Goal: Task Accomplishment & Management: Use online tool/utility

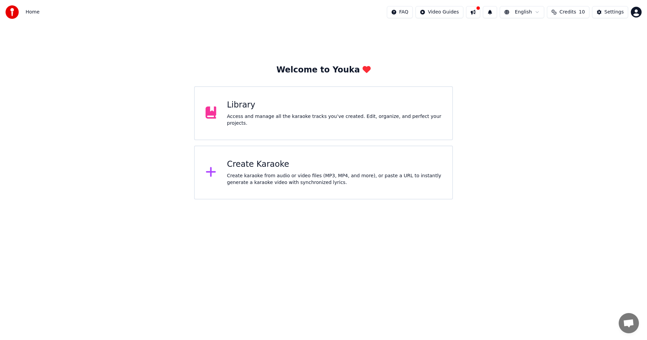
click at [278, 177] on div "Create karaoke from audio or video files (MP3, MP4, and more), or paste a URL t…" at bounding box center [334, 179] width 215 height 13
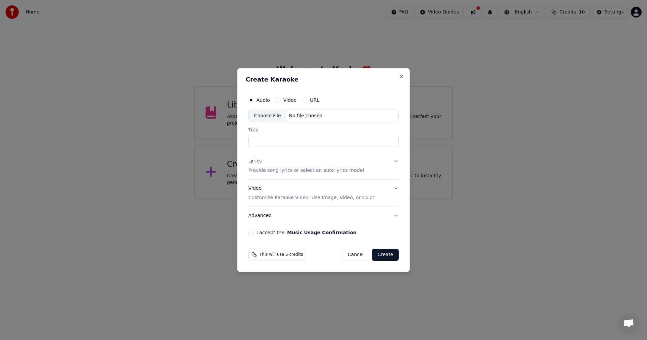
click at [268, 115] on div "Choose File" at bounding box center [268, 116] width 38 height 12
type input "**********"
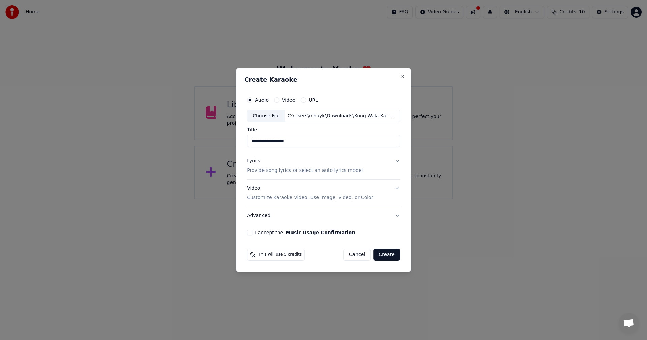
click at [285, 172] on p "Provide song lyrics or select an auto lyrics model" at bounding box center [305, 171] width 116 height 7
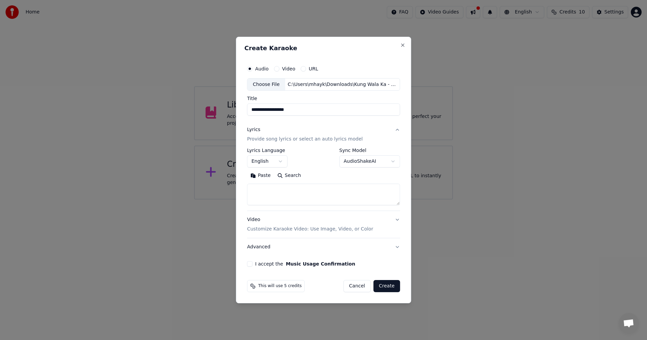
click at [297, 198] on textarea at bounding box center [323, 195] width 153 height 22
click at [301, 189] on textarea at bounding box center [323, 195] width 153 height 22
type textarea "**********"
click at [289, 231] on p "Customize Karaoke Video: Use Image, Video, or Color" at bounding box center [310, 229] width 126 height 7
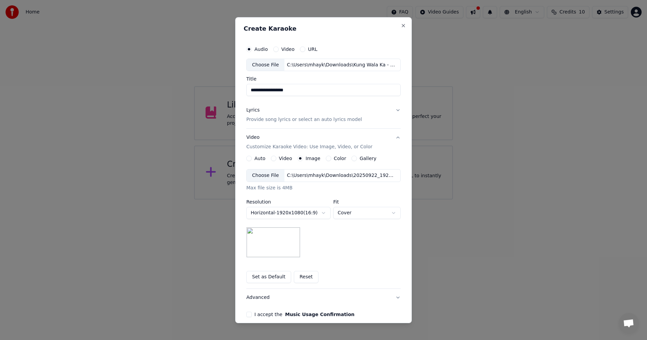
click at [264, 177] on div "Choose File" at bounding box center [266, 176] width 38 height 12
click at [346, 263] on div "**********" at bounding box center [323, 219] width 154 height 127
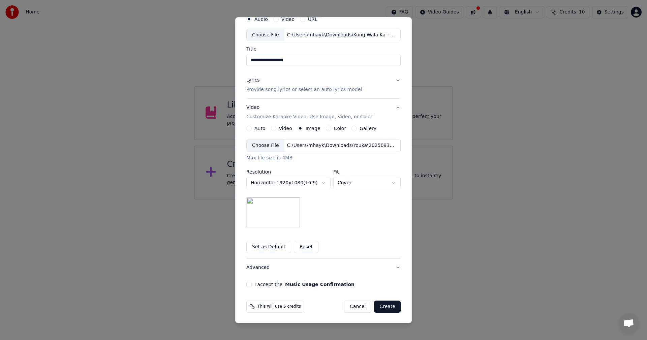
scroll to position [31, 0]
click at [271, 283] on label "I accept the Music Usage Confirmation" at bounding box center [305, 284] width 100 height 5
click at [252, 283] on button "I accept the Music Usage Confirmation" at bounding box center [248, 283] width 5 height 5
click at [386, 307] on button "Create" at bounding box center [387, 306] width 27 height 12
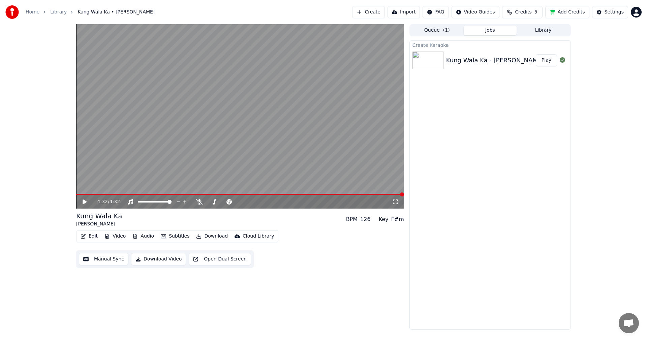
click at [105, 260] on button "Manual Sync" at bounding box center [104, 259] width 50 height 12
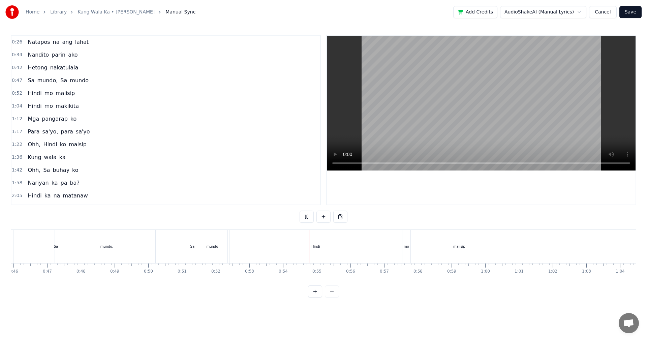
scroll to position [0, 1569]
click at [307, 255] on div "Hindi" at bounding box center [295, 246] width 173 height 33
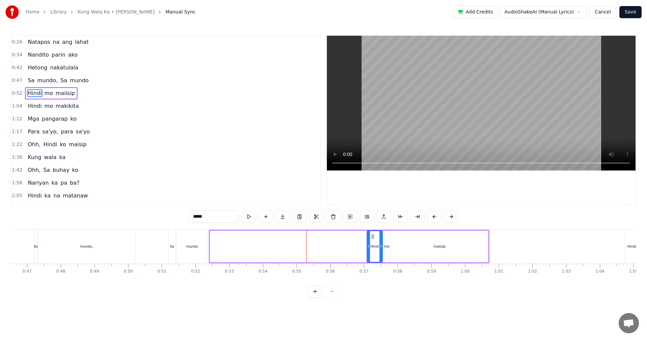
drag, startPoint x: 212, startPoint y: 246, endPoint x: 369, endPoint y: 253, distance: 157.2
click at [369, 253] on div at bounding box center [369, 246] width 3 height 31
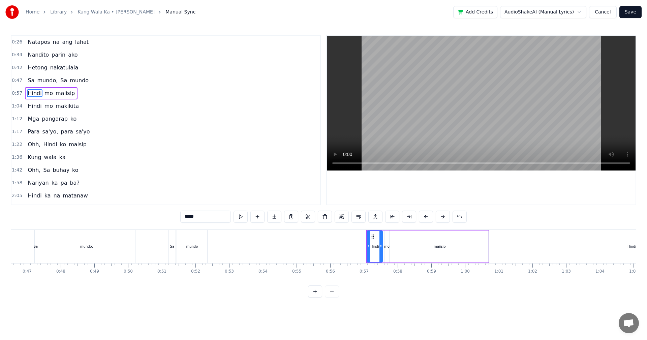
click at [347, 276] on div "Natapos na ang lahat Nandito parin ako Hetong nakatulala Sa mundo, Sa mundo Hin…" at bounding box center [324, 255] width 626 height 51
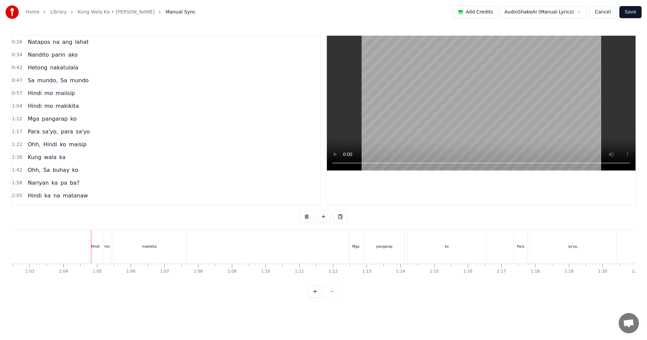
scroll to position [0, 2127]
click at [329, 248] on div "Mga" at bounding box center [334, 246] width 13 height 33
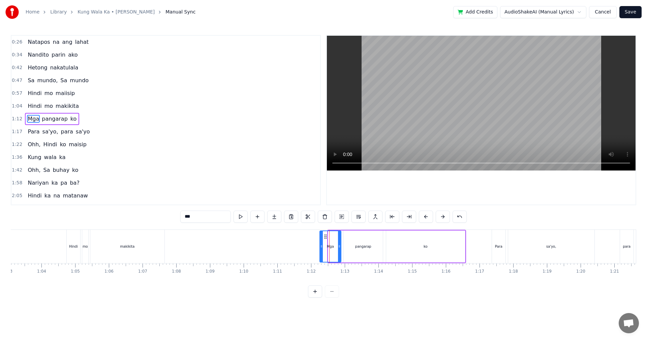
drag, startPoint x: 328, startPoint y: 249, endPoint x: 320, endPoint y: 251, distance: 8.6
click at [320, 251] on div at bounding box center [321, 246] width 3 height 31
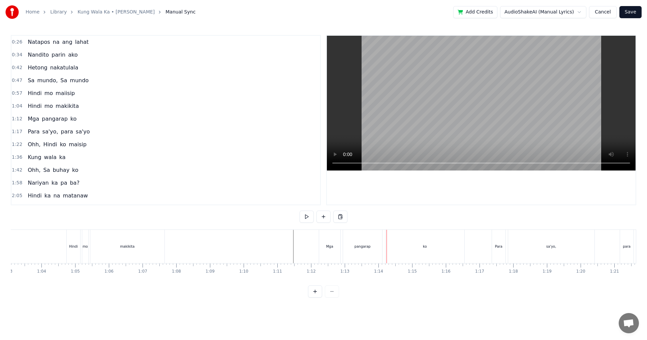
click at [276, 254] on div "Ohh," at bounding box center [260, 246] width 250 height 33
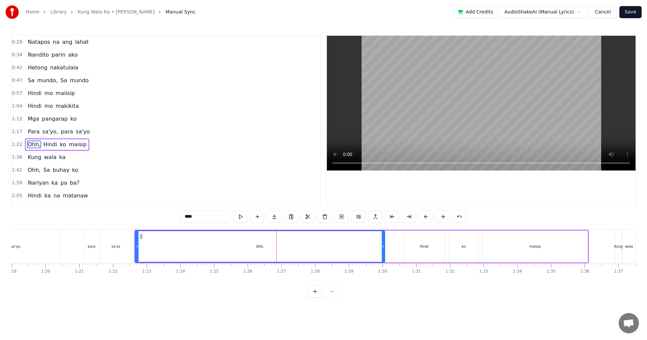
scroll to position [24, 0]
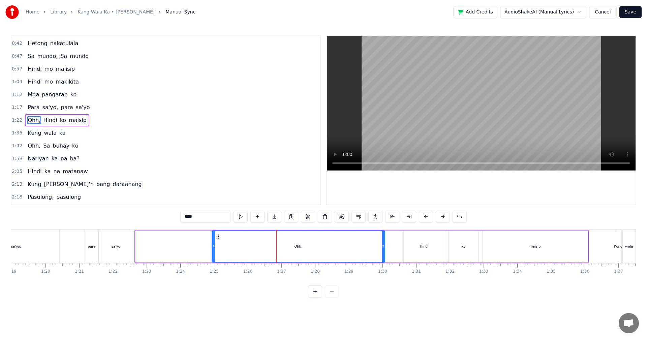
drag, startPoint x: 136, startPoint y: 248, endPoint x: 213, endPoint y: 250, distance: 76.6
click at [213, 250] on div at bounding box center [213, 246] width 3 height 31
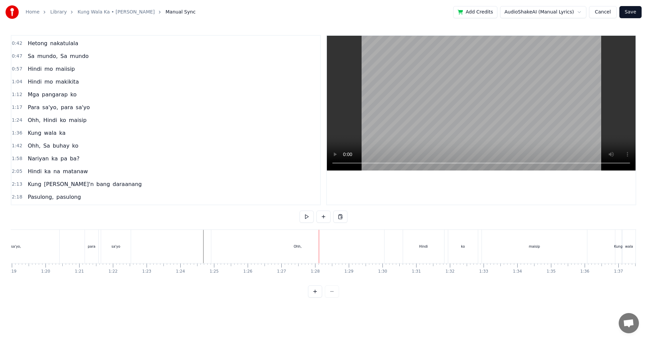
click at [232, 240] on div "Ohh," at bounding box center [297, 246] width 173 height 33
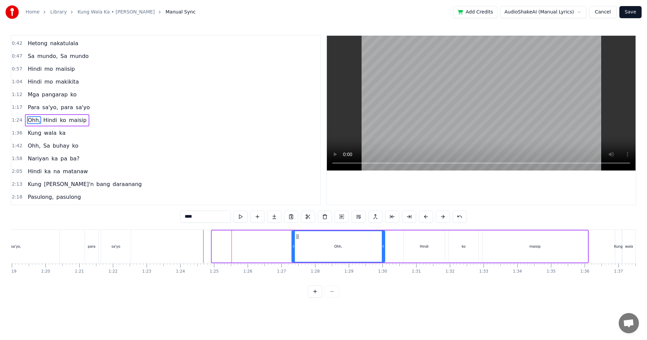
drag, startPoint x: 212, startPoint y: 242, endPoint x: 292, endPoint y: 240, distance: 79.9
click at [292, 240] on div at bounding box center [293, 246] width 3 height 31
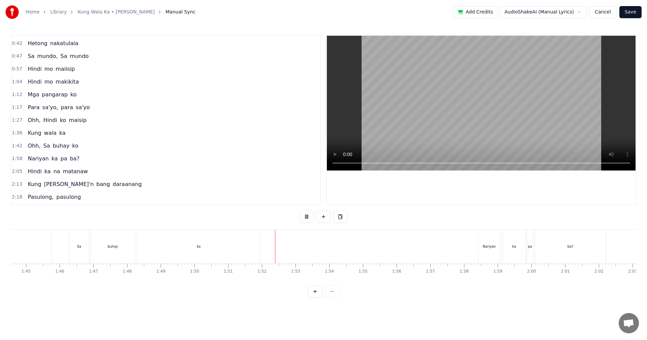
scroll to position [0, 3576]
click at [443, 243] on div "Nariyan" at bounding box center [439, 246] width 22 height 33
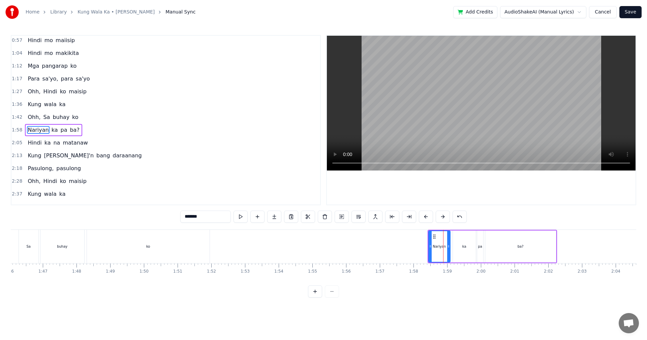
scroll to position [63, 0]
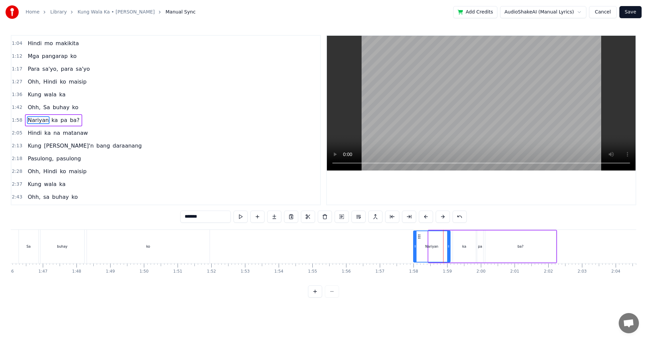
drag, startPoint x: 430, startPoint y: 248, endPoint x: 415, endPoint y: 248, distance: 15.2
click at [415, 248] on icon at bounding box center [415, 246] width 3 height 5
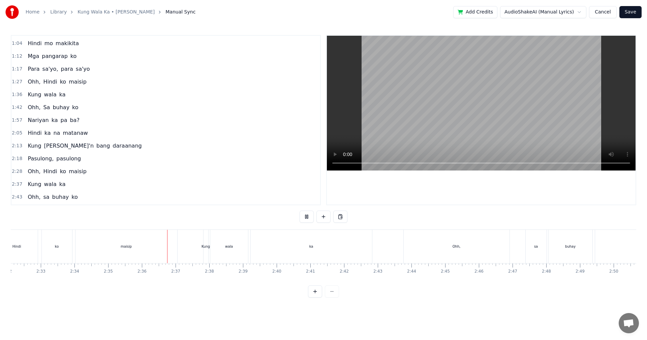
scroll to position [0, 5154]
click at [397, 246] on div "Ohh," at bounding box center [432, 246] width 106 height 33
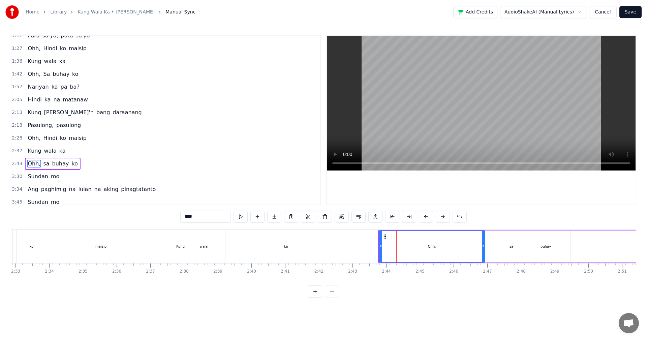
scroll to position [140, 0]
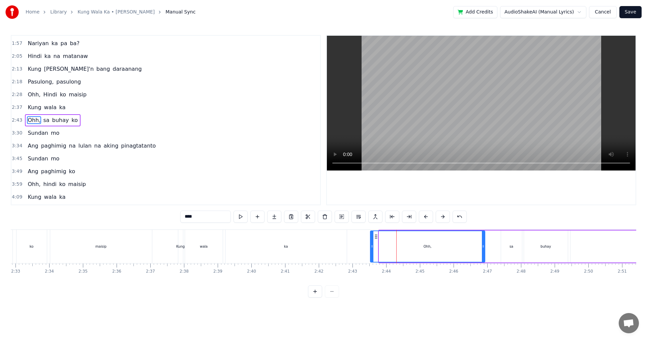
drag, startPoint x: 380, startPoint y: 247, endPoint x: 371, endPoint y: 248, distance: 8.8
click at [371, 248] on icon at bounding box center [372, 246] width 3 height 5
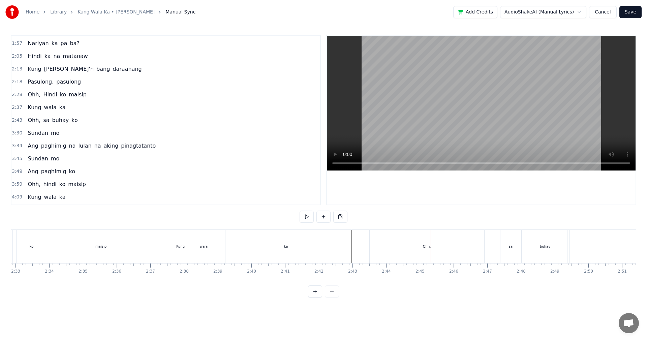
click at [433, 241] on div "Sundan" at bounding box center [447, 246] width 32 height 33
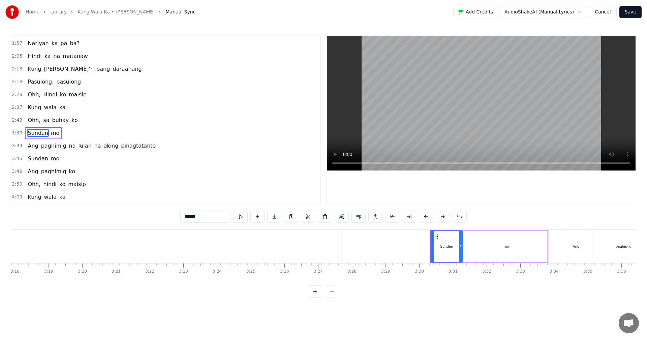
scroll to position [151, 0]
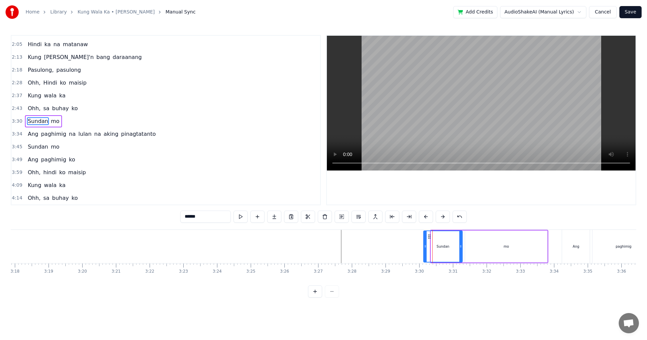
drag, startPoint x: 432, startPoint y: 242, endPoint x: 425, endPoint y: 242, distance: 7.4
click at [425, 242] on div at bounding box center [425, 246] width 3 height 31
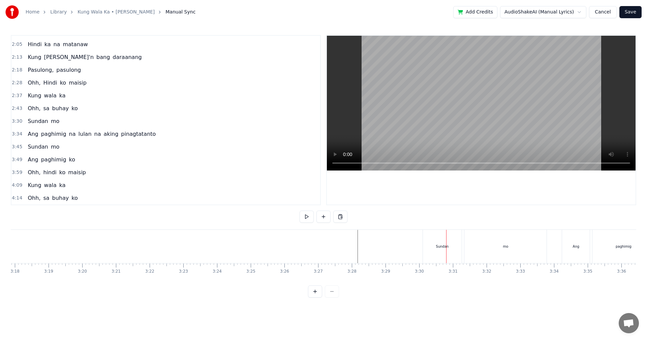
click at [403, 254] on div "paghimig" at bounding box center [417, 246] width 62 height 33
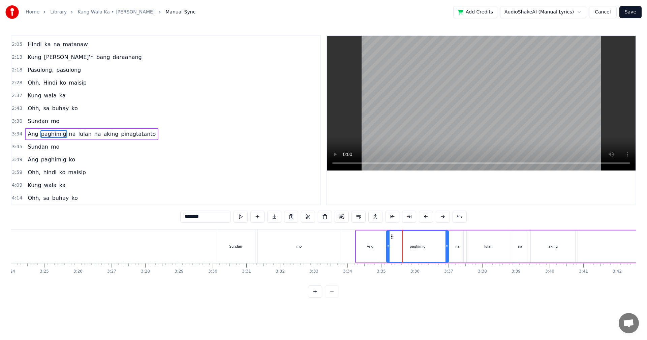
click at [375, 254] on div "Ang" at bounding box center [370, 247] width 28 height 32
type input "***"
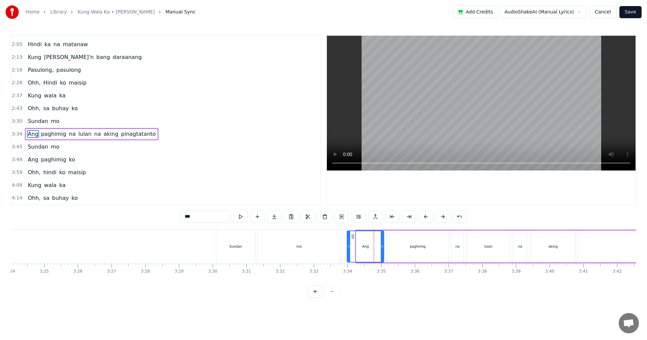
drag, startPoint x: 357, startPoint y: 253, endPoint x: 348, endPoint y: 253, distance: 9.8
click at [348, 253] on div at bounding box center [349, 246] width 3 height 31
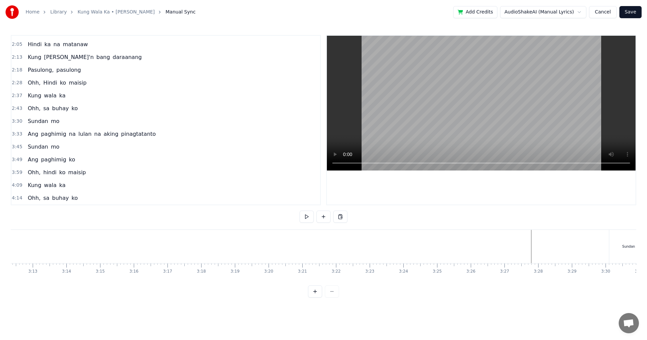
scroll to position [0, 6491]
click at [440, 248] on div "pinagtatanto" at bounding box center [476, 246] width 142 height 33
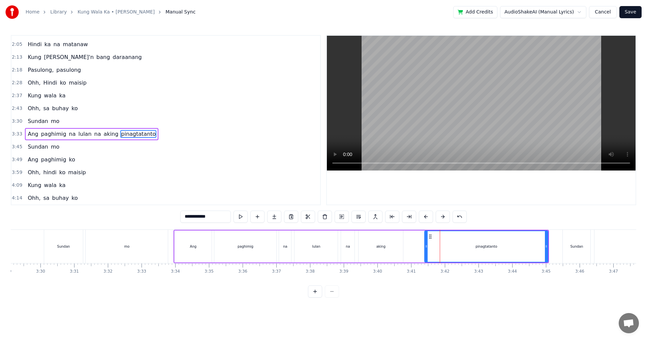
drag, startPoint x: 407, startPoint y: 246, endPoint x: 426, endPoint y: 245, distance: 19.3
click at [426, 245] on icon at bounding box center [426, 246] width 3 height 5
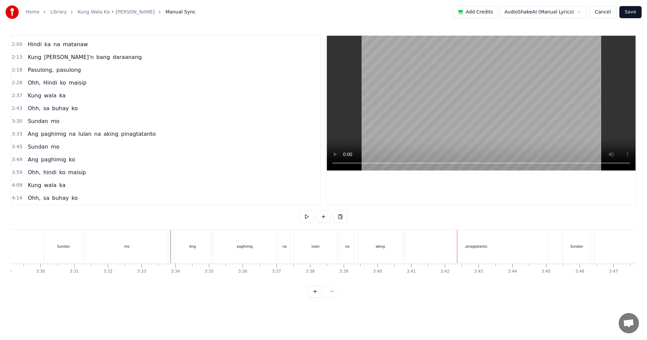
click at [439, 249] on div "pinagtatanto" at bounding box center [476, 246] width 142 height 33
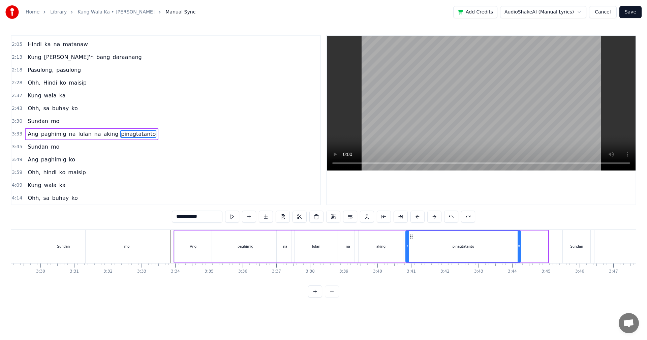
drag, startPoint x: 547, startPoint y: 246, endPoint x: 520, endPoint y: 246, distance: 27.3
click at [520, 246] on circle at bounding box center [520, 245] width 0 height 0
click at [388, 226] on div "**********" at bounding box center [324, 166] width 626 height 263
click at [388, 232] on div "aking" at bounding box center [381, 247] width 45 height 32
type input "*****"
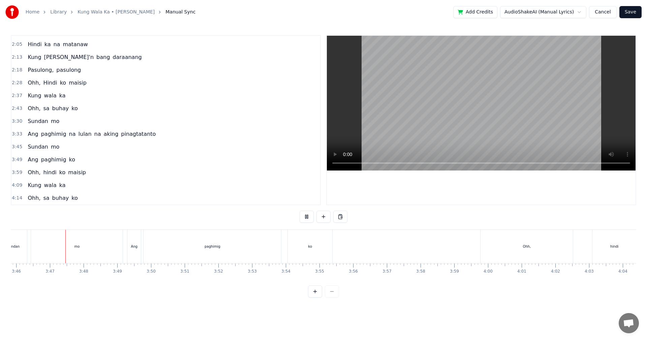
scroll to position [0, 7616]
click at [635, 12] on button "Save" at bounding box center [631, 12] width 22 height 12
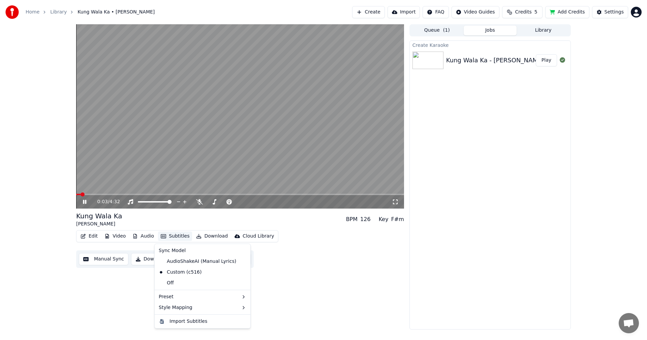
click at [170, 237] on button "Subtitles" at bounding box center [175, 236] width 34 height 9
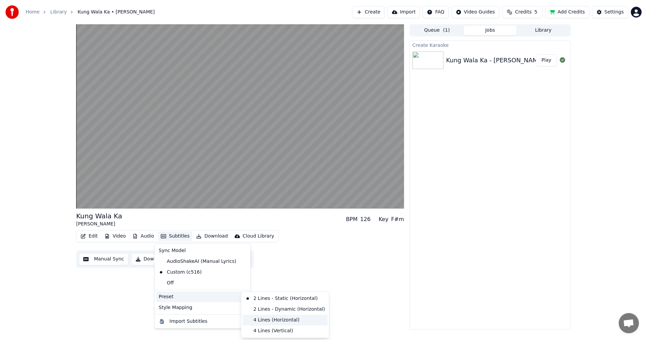
click at [264, 321] on div "4 Lines (Horizontal)" at bounding box center [285, 320] width 85 height 11
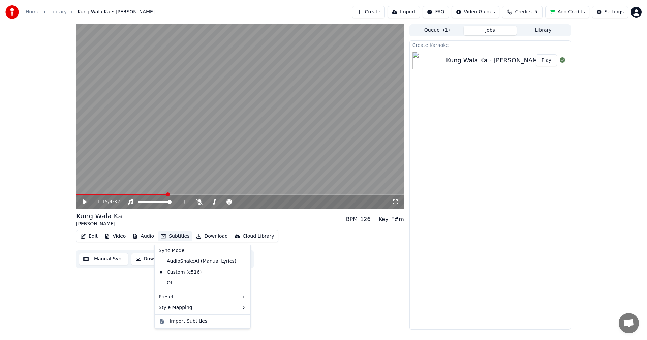
click at [108, 258] on button "Manual Sync" at bounding box center [104, 259] width 50 height 12
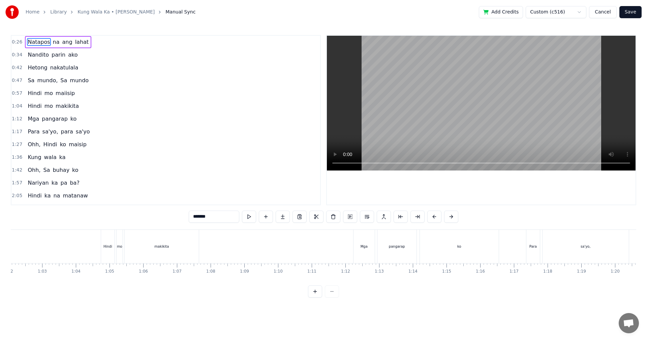
scroll to position [0, 2103]
click at [357, 244] on div "Mga" at bounding box center [353, 246] width 7 height 5
type input "***"
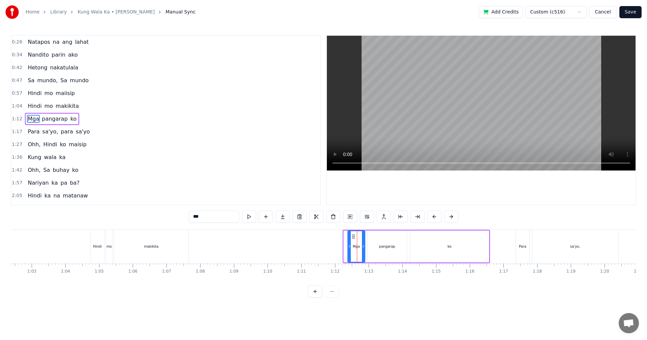
drag, startPoint x: 345, startPoint y: 249, endPoint x: 349, endPoint y: 249, distance: 4.0
click at [349, 249] on icon at bounding box center [349, 246] width 3 height 5
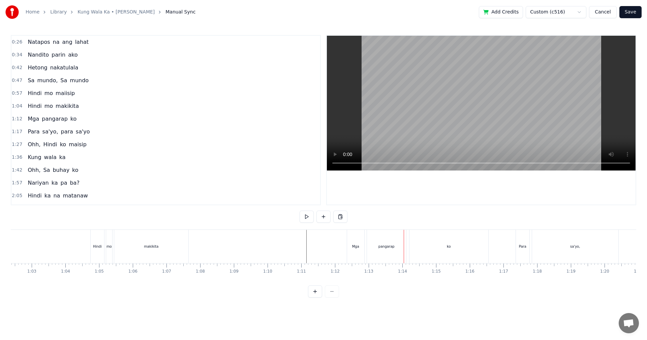
click at [635, 15] on button "Save" at bounding box center [631, 12] width 22 height 12
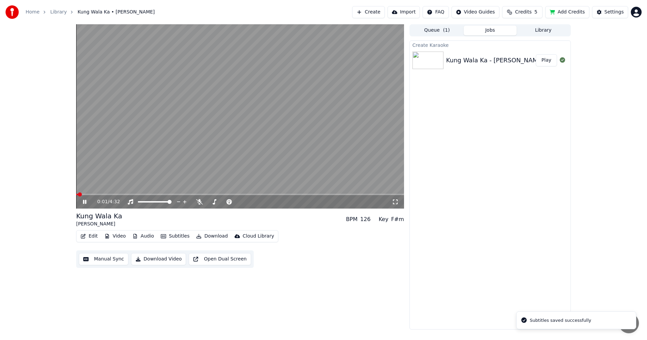
click at [113, 194] on video at bounding box center [240, 116] width 328 height 184
click at [113, 194] on span at bounding box center [240, 194] width 328 height 1
click at [132, 194] on span at bounding box center [240, 194] width 328 height 1
click at [83, 199] on icon at bounding box center [90, 201] width 16 height 5
click at [211, 195] on span at bounding box center [211, 195] width 4 height 4
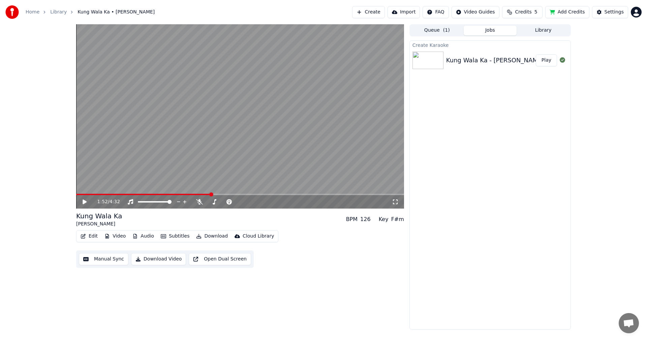
click at [85, 205] on icon at bounding box center [90, 201] width 16 height 5
click at [100, 262] on button "Manual Sync" at bounding box center [104, 259] width 50 height 12
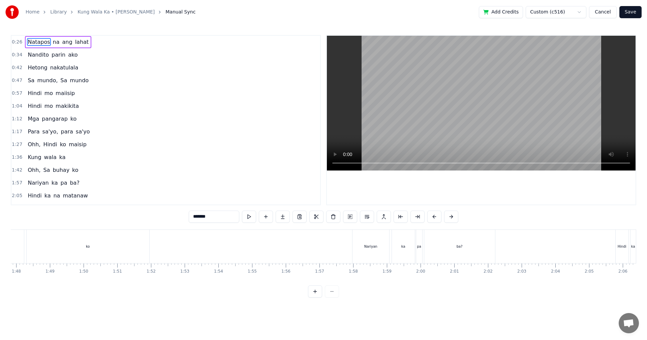
scroll to position [0, 3697]
click at [310, 257] on div "Nariyan" at bounding box center [310, 246] width 37 height 33
type input "*******"
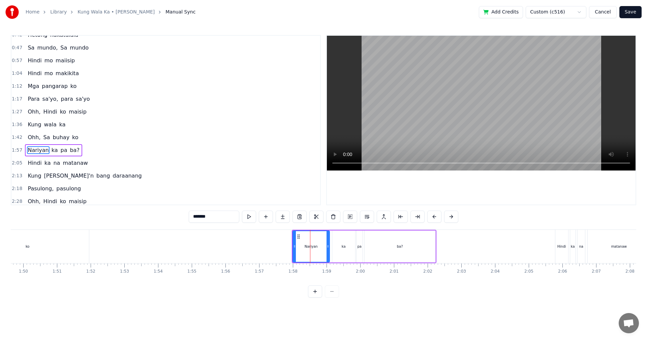
scroll to position [63, 0]
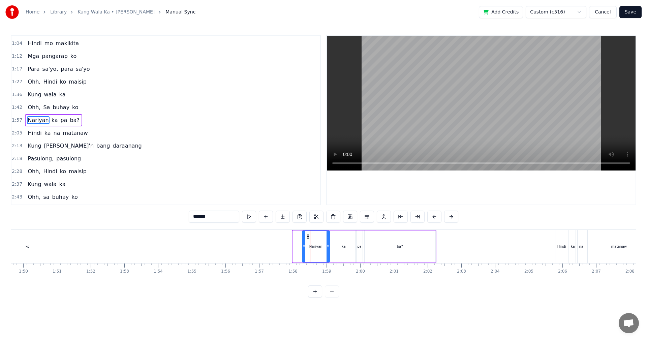
drag, startPoint x: 294, startPoint y: 255, endPoint x: 303, endPoint y: 255, distance: 9.4
click at [303, 255] on div at bounding box center [304, 246] width 3 height 31
click at [631, 12] on button "Save" at bounding box center [631, 12] width 22 height 12
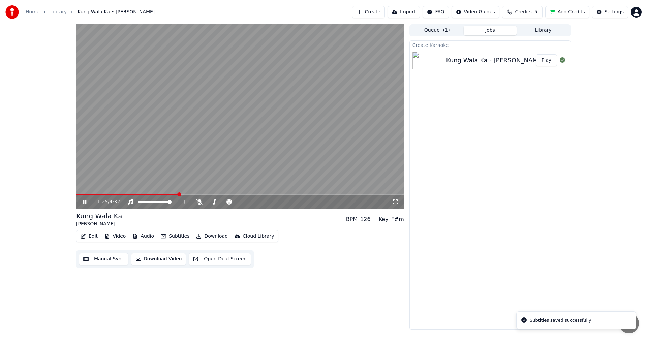
click at [179, 195] on span at bounding box center [240, 194] width 328 height 1
click at [199, 195] on span at bounding box center [240, 194] width 328 height 1
click at [209, 195] on span at bounding box center [240, 194] width 328 height 1
click at [222, 195] on span at bounding box center [240, 194] width 328 height 1
click at [213, 195] on span at bounding box center [212, 195] width 4 height 4
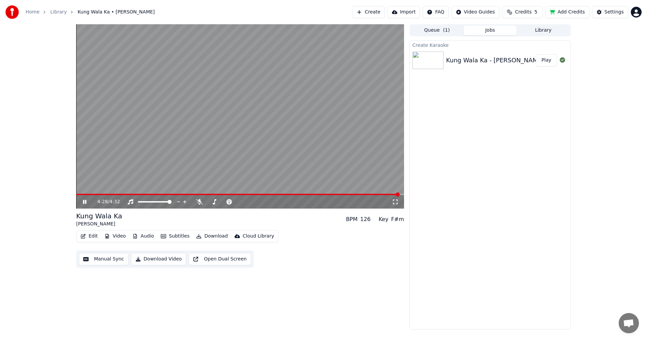
click at [159, 260] on button "Download Video" at bounding box center [158, 259] width 55 height 12
